Goal: Information Seeking & Learning: Learn about a topic

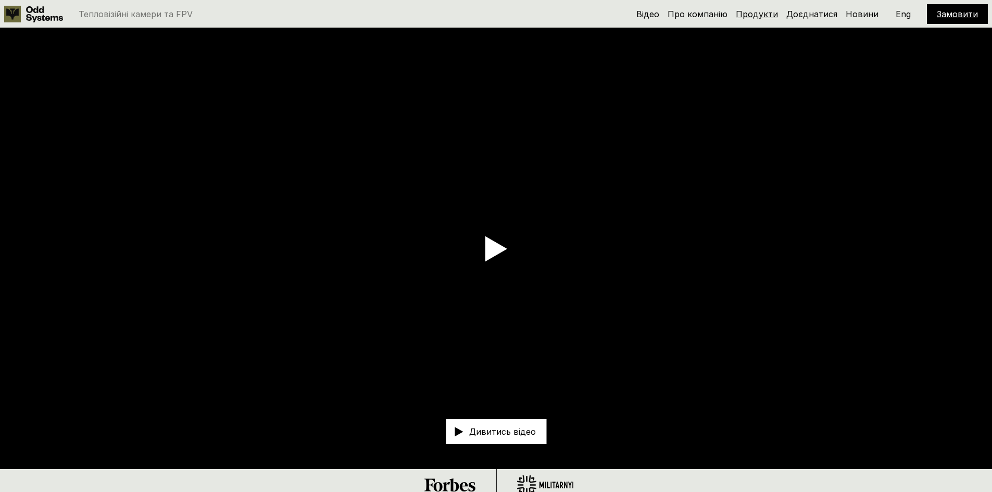
click at [751, 14] on link "Продукти" at bounding box center [756, 14] width 42 height 10
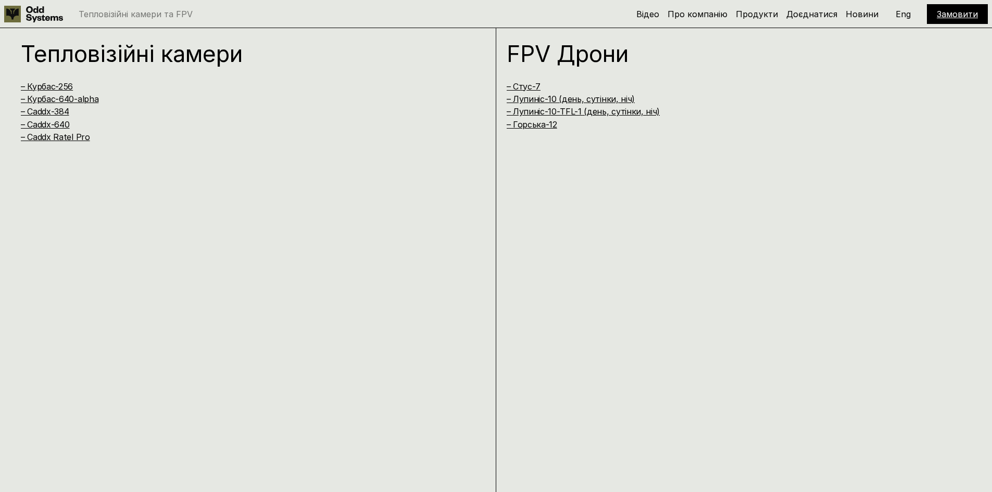
scroll to position [993, 0]
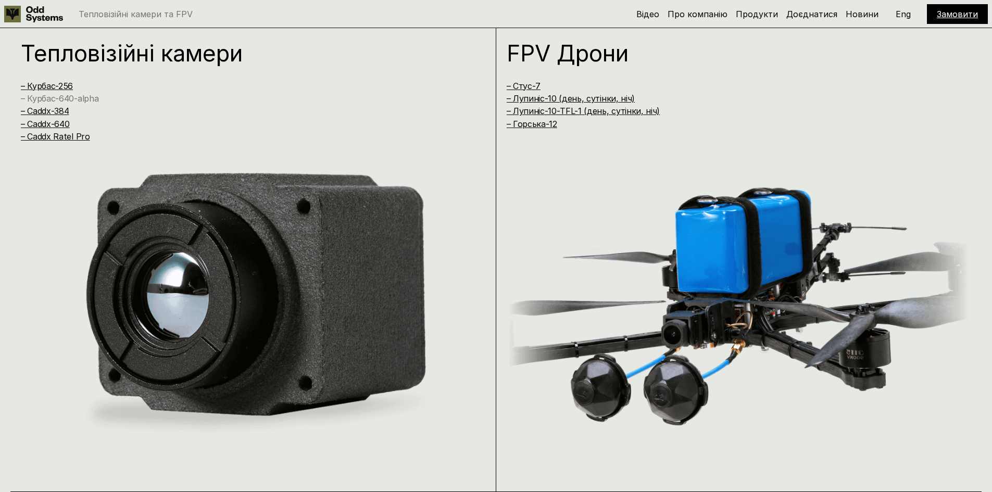
click at [69, 100] on link "– Курбас-640-alpha" at bounding box center [60, 98] width 78 height 10
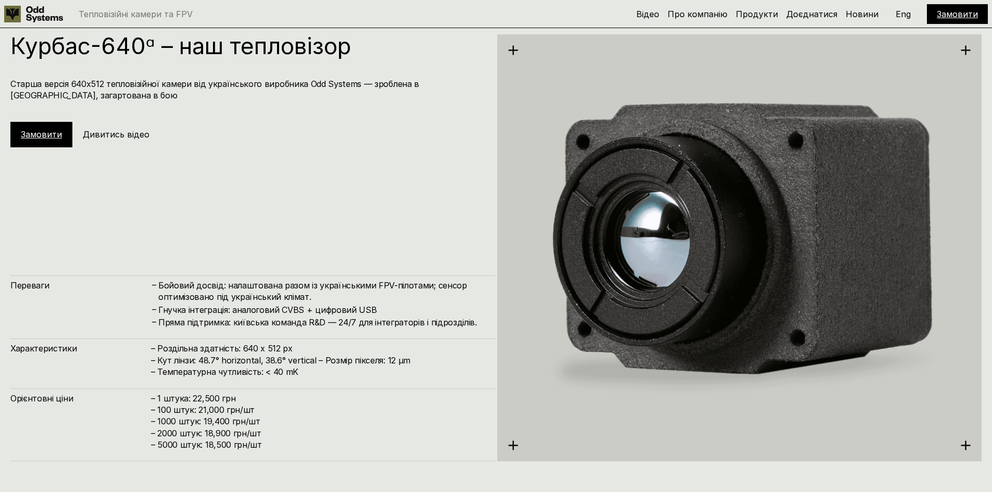
scroll to position [1976, 0]
drag, startPoint x: 157, startPoint y: 48, endPoint x: 9, endPoint y: 51, distance: 147.9
click at [9, 50] on div "Курбас-640ᵅ – наш тепловізор Старша версія 640х512 тепловізійної камери від [DE…" at bounding box center [496, 246] width 992 height 492
copy h1 "Курбас-640ᵅ"
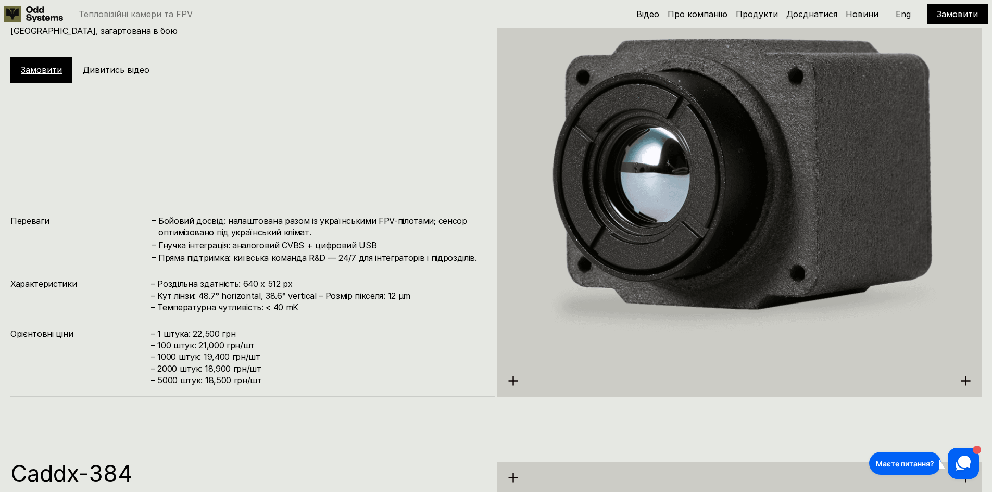
scroll to position [1976, 0]
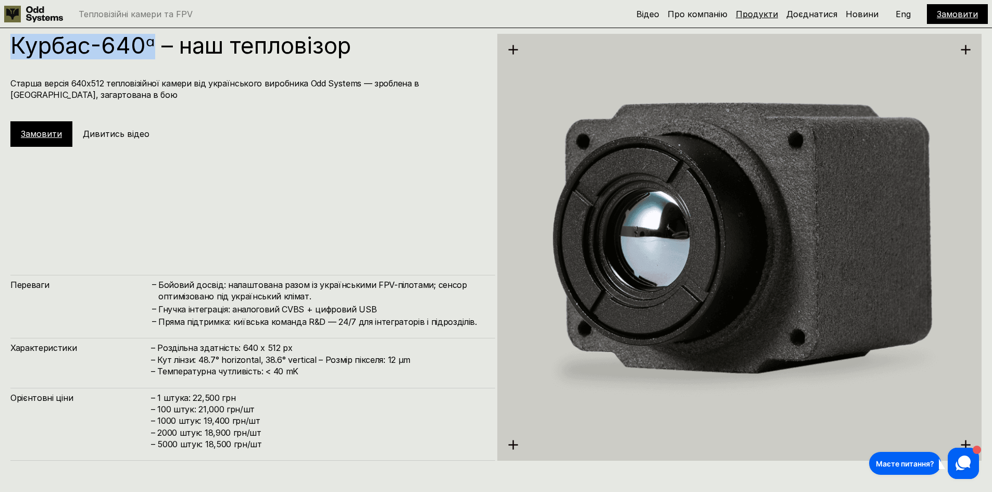
click at [768, 14] on link "Продукти" at bounding box center [756, 14] width 42 height 10
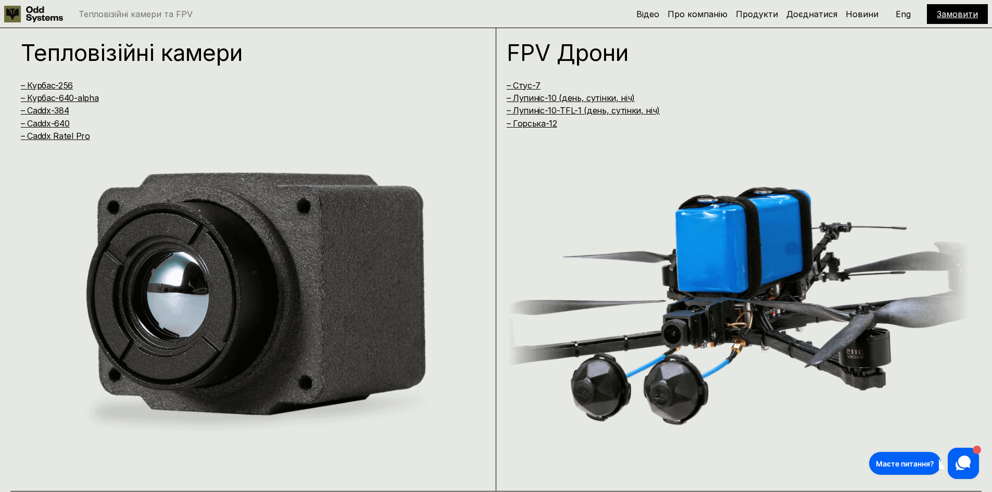
scroll to position [993, 0]
click at [523, 83] on link "– Стус-7" at bounding box center [523, 86] width 34 height 10
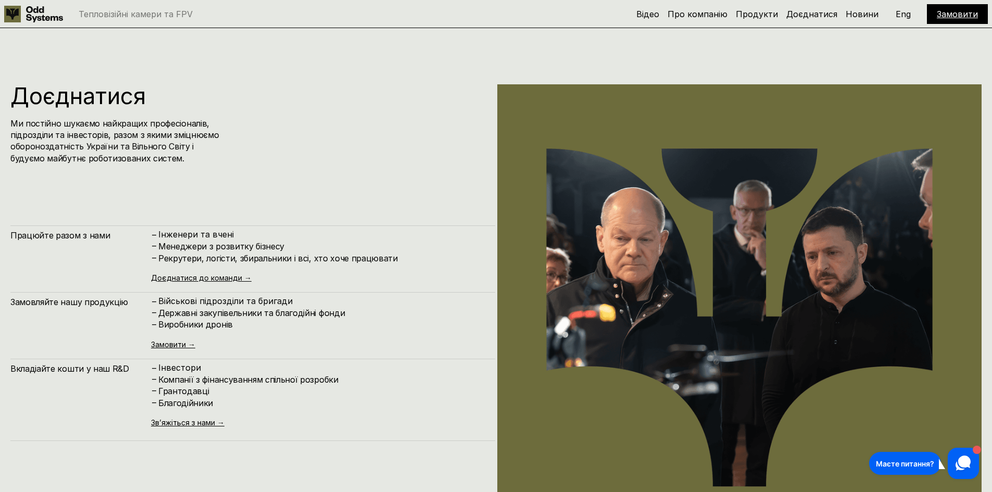
scroll to position [5870, 0]
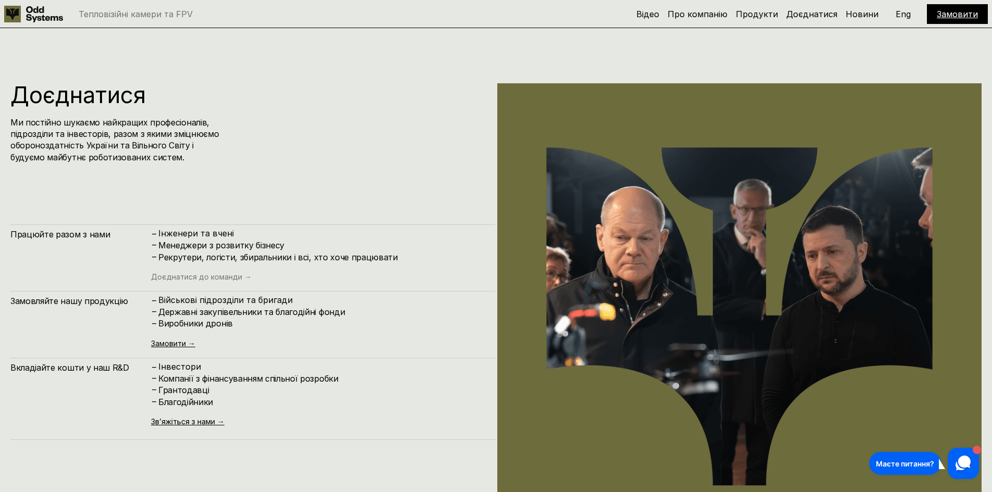
click at [188, 278] on link "Доєднатися до команди →" at bounding box center [201, 276] width 100 height 9
